Goal: Task Accomplishment & Management: Manage account settings

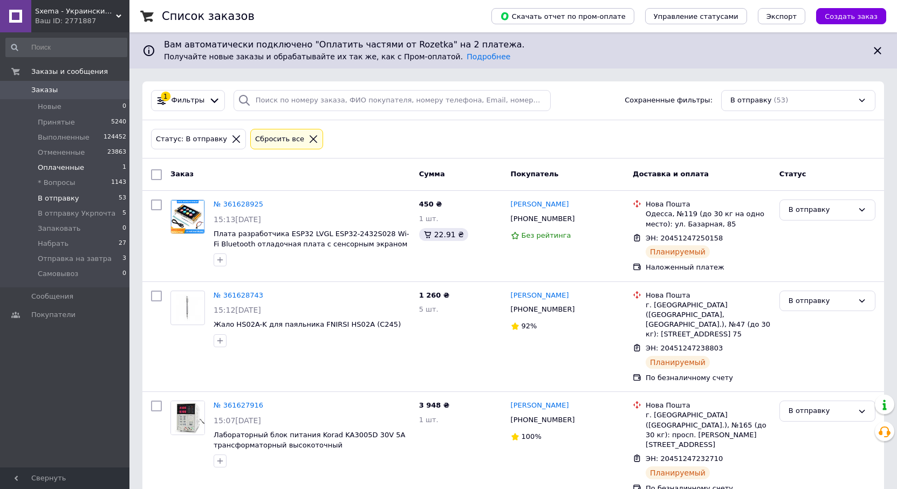
click at [64, 166] on span "Оплаченные" at bounding box center [61, 168] width 46 height 10
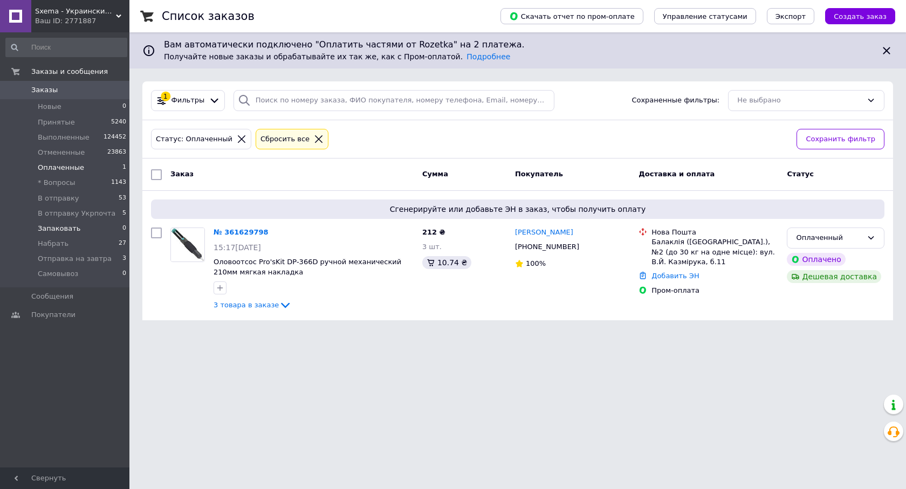
click at [68, 229] on span "Запаковать" at bounding box center [59, 229] width 43 height 10
